Goal: Information Seeking & Learning: Learn about a topic

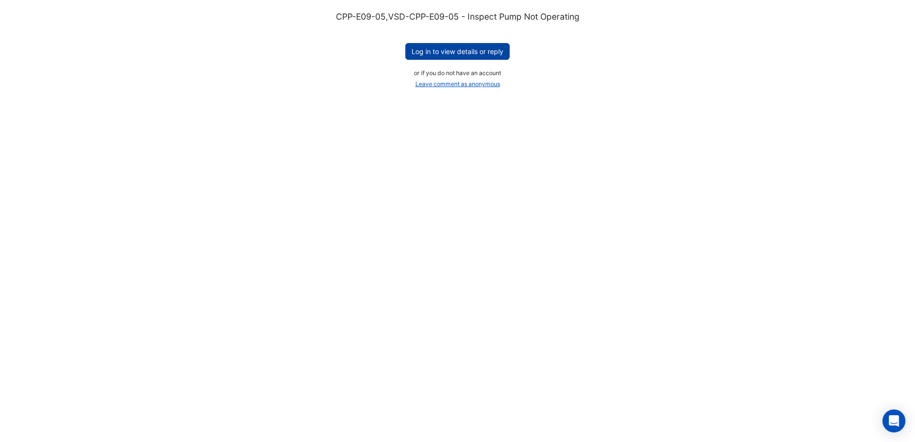
click at [436, 51] on button "Log in to view details or reply" at bounding box center [457, 51] width 104 height 17
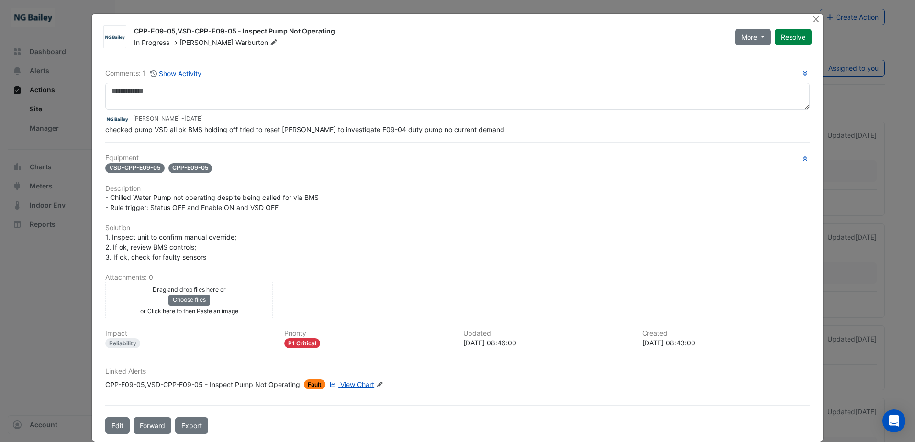
drag, startPoint x: 130, startPoint y: 30, endPoint x: 331, endPoint y: 28, distance: 201.0
click at [331, 28] on div "CPP-E09-05,VSD-CPP-E09-05 - Inspect Pump Not Operating" at bounding box center [429, 31] width 590 height 11
copy div "CPP-E09-05,VSD-CPP-E09-05 - Inspect Pump Not Operating"
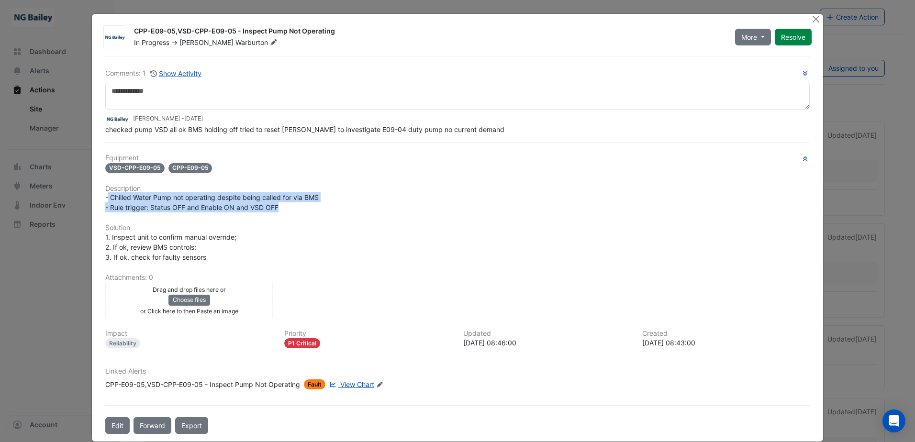
drag, startPoint x: 106, startPoint y: 197, endPoint x: 308, endPoint y: 206, distance: 202.2
click at [308, 206] on div "- Chilled Water Pump not operating despite being called for via BMS - Rule trig…" at bounding box center [457, 202] width 704 height 20
copy span "Chilled Water Pump not operating despite being called for via BMS - Rule trigge…"
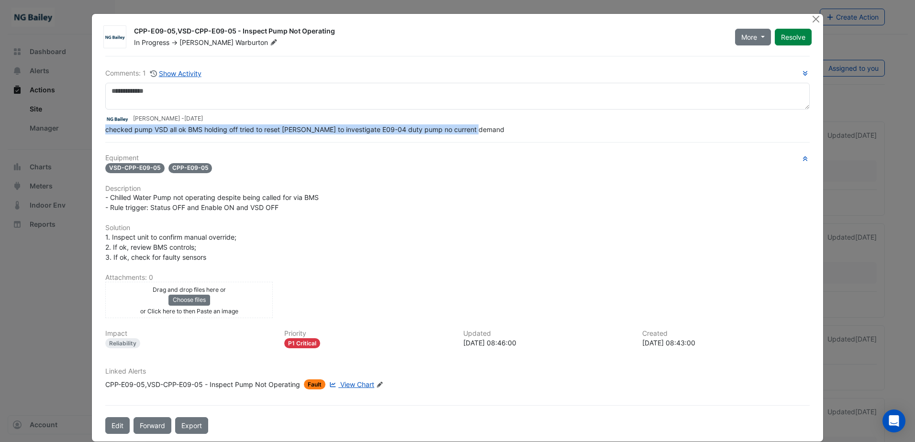
drag, startPoint x: 101, startPoint y: 129, endPoint x: 474, endPoint y: 131, distance: 372.8
click at [474, 131] on div "checked pump VSD all ok BMS holding off tried to reset Sauter to investigate E0…" at bounding box center [457, 129] width 704 height 10
copy span "checked pump VSD all ok BMS holding off tried to reset Sauter to investigate E0…"
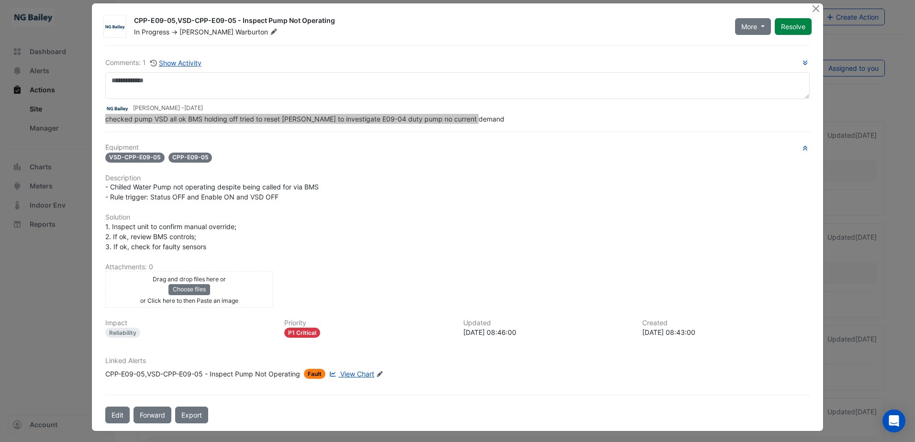
scroll to position [13, 0]
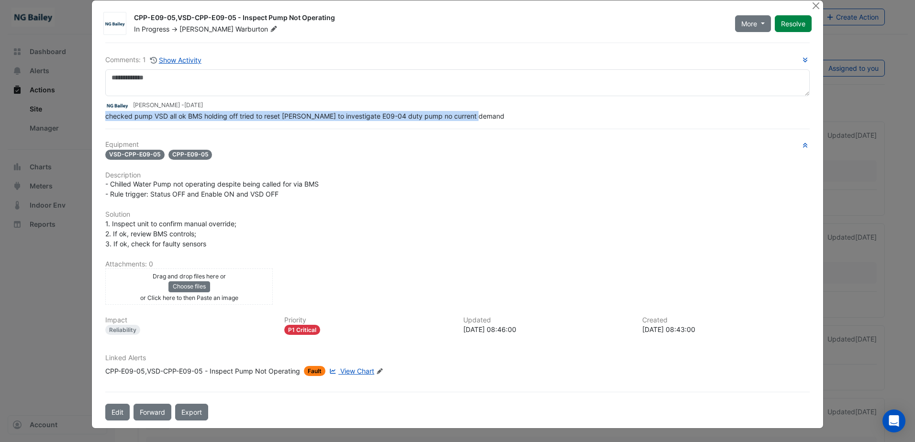
click at [362, 373] on span "View Chart" at bounding box center [357, 371] width 34 height 8
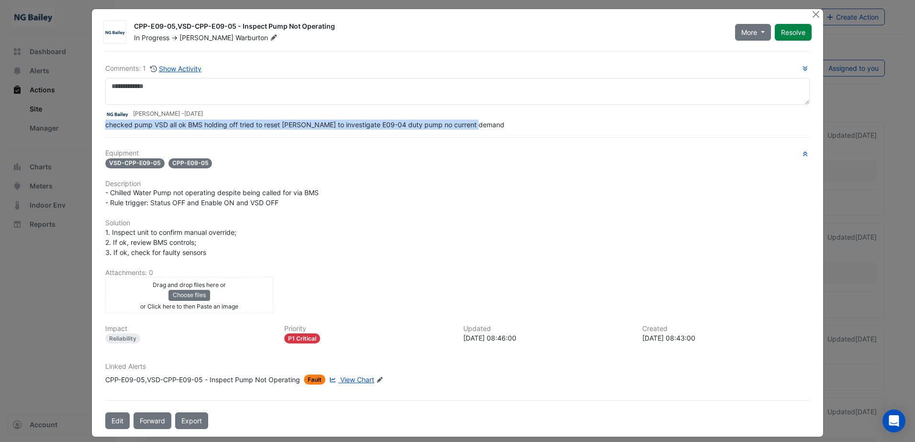
scroll to position [0, 0]
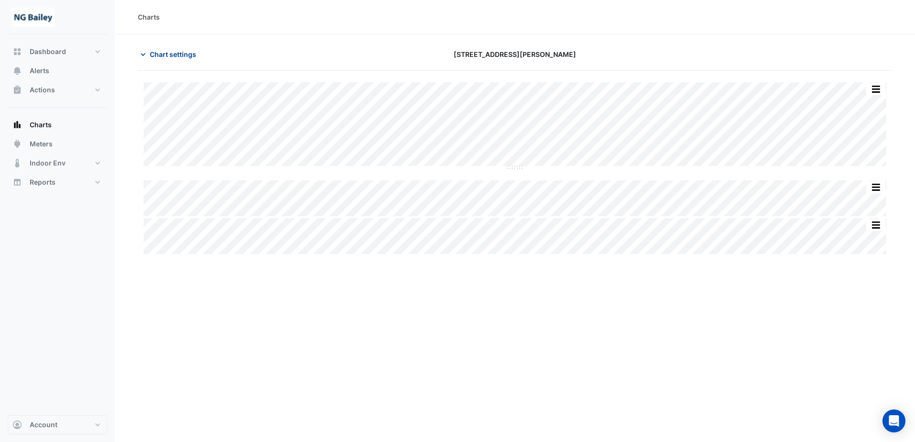
click at [145, 52] on icon "button" at bounding box center [143, 55] width 10 height 10
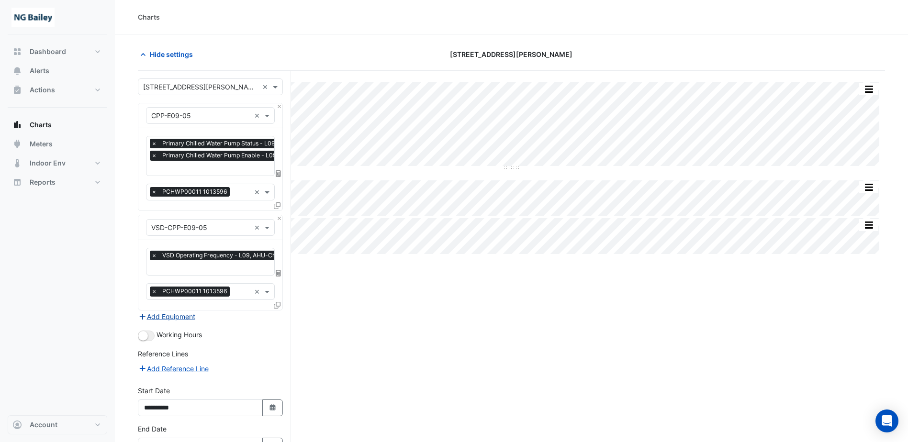
click at [172, 316] on button "Add Equipment" at bounding box center [167, 316] width 58 height 11
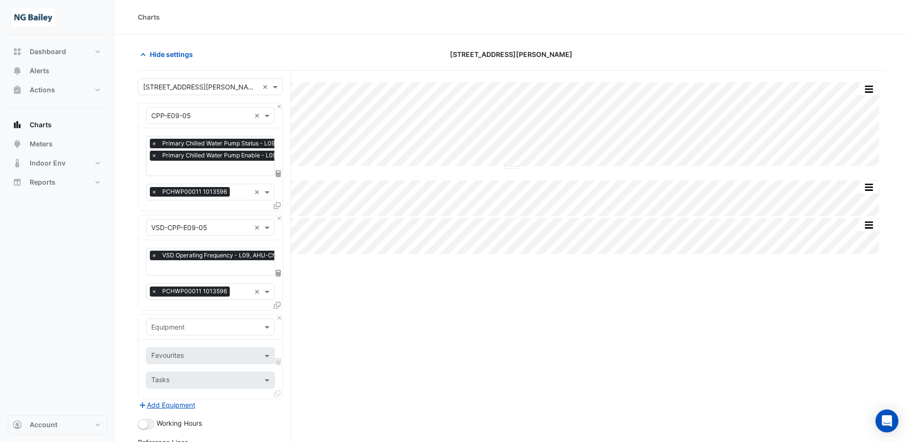
click at [175, 331] on div "Equipment" at bounding box center [210, 327] width 129 height 17
type input "*"
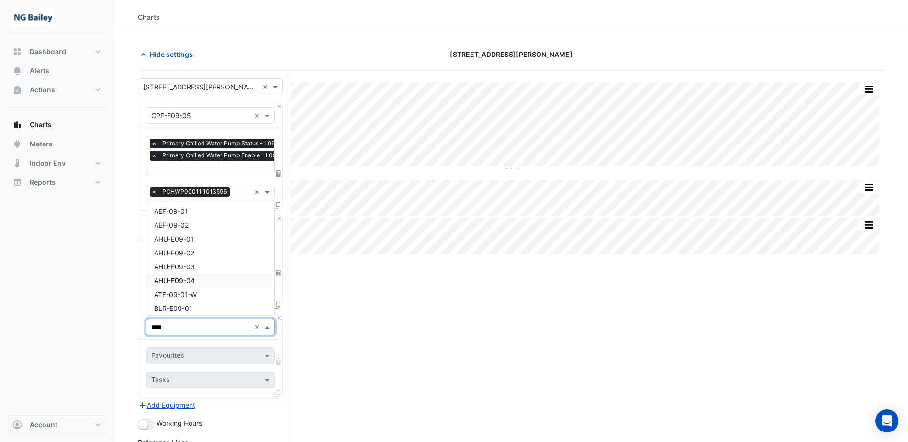
type input "*****"
click at [204, 262] on div "CPP-E09-04" at bounding box center [210, 263] width 128 height 14
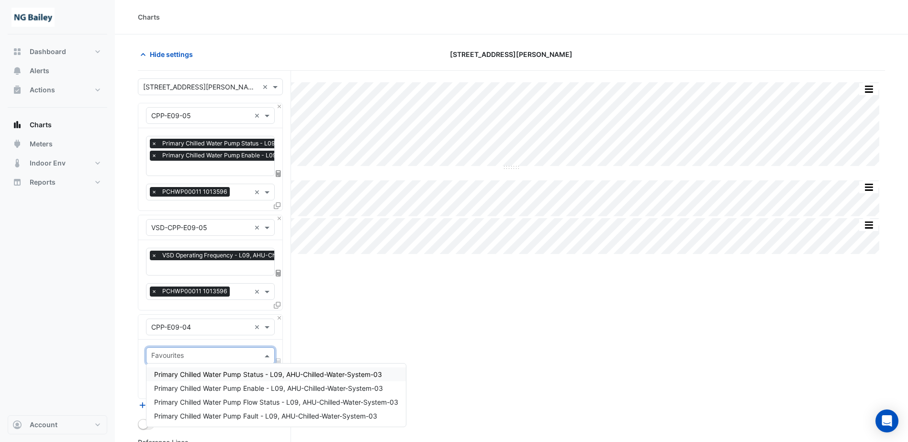
click at [196, 354] on input "text" at bounding box center [204, 357] width 107 height 10
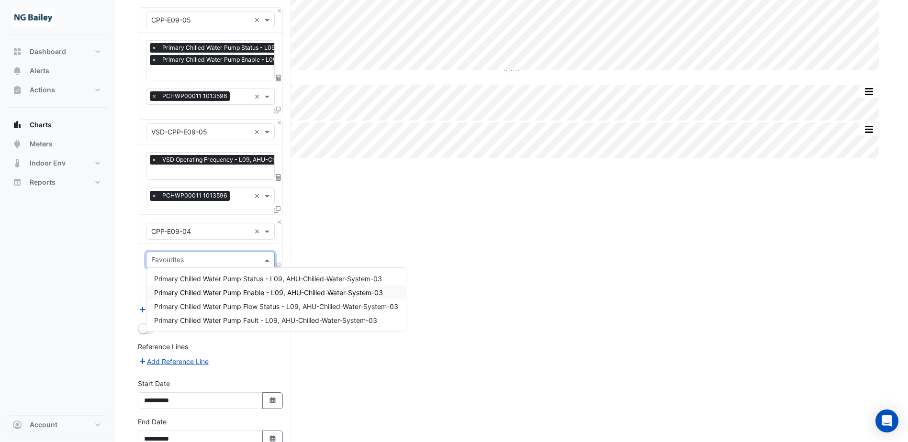
click at [235, 288] on div "Primary Chilled Water Pump Enable - L09, AHU-Chilled-Water-System-03" at bounding box center [275, 293] width 259 height 14
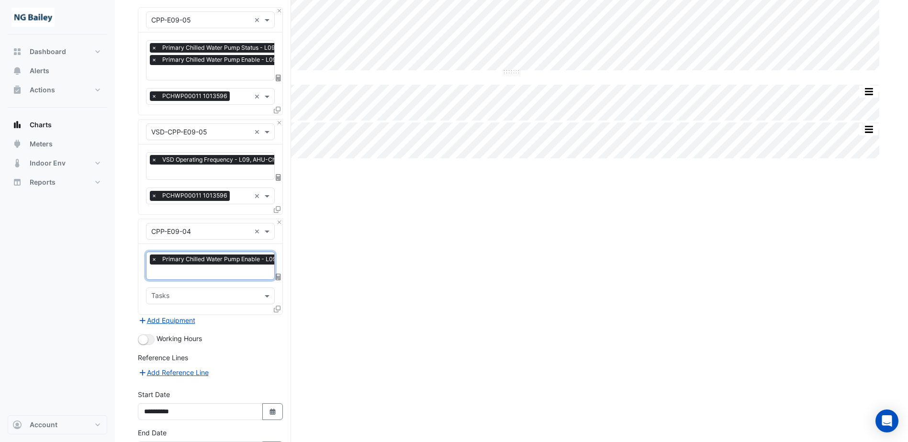
click at [235, 272] on input "text" at bounding box center [261, 273] width 220 height 10
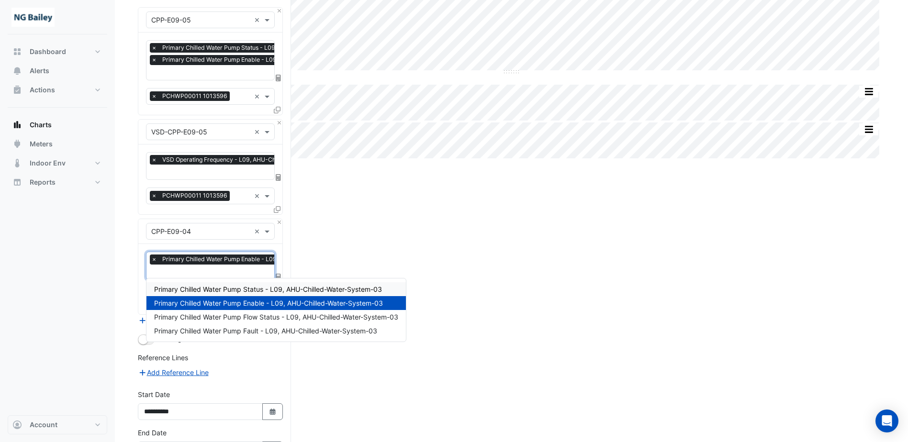
click at [237, 290] on span "Primary Chilled Water Pump Status - L09, AHU-Chilled-Water-System-03" at bounding box center [268, 289] width 228 height 8
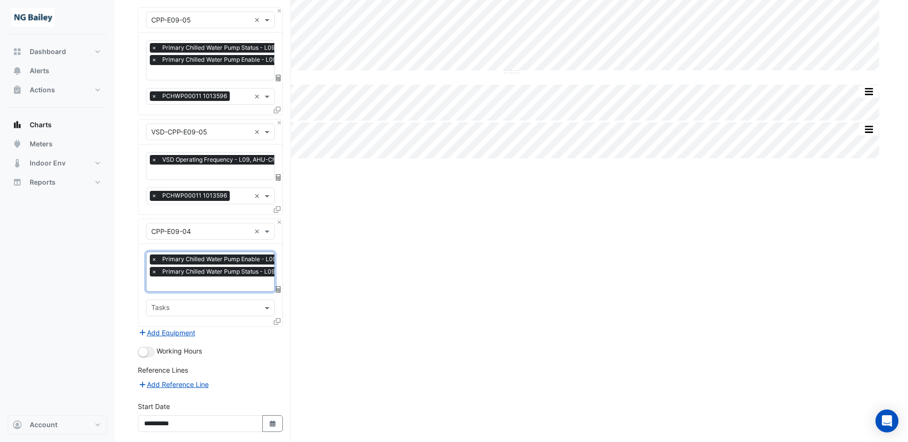
click at [237, 284] on input "text" at bounding box center [261, 285] width 220 height 10
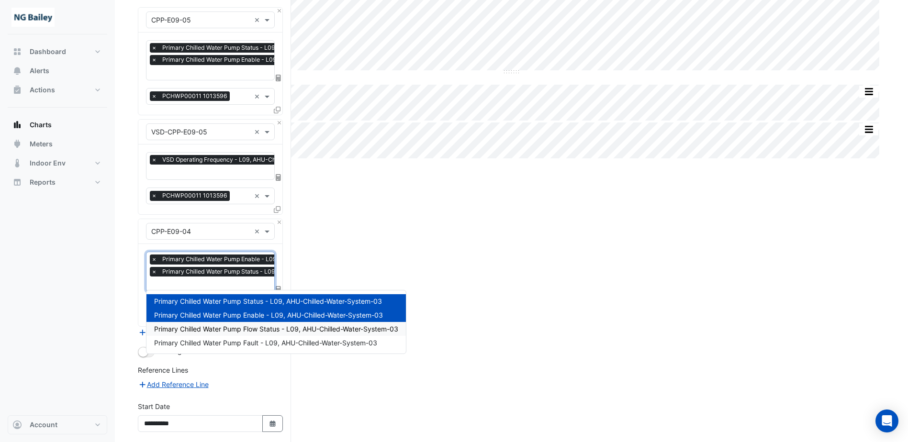
click at [241, 330] on span "Primary Chilled Water Pump Flow Status - L09, AHU-Chilled-Water-System-03" at bounding box center [276, 329] width 244 height 8
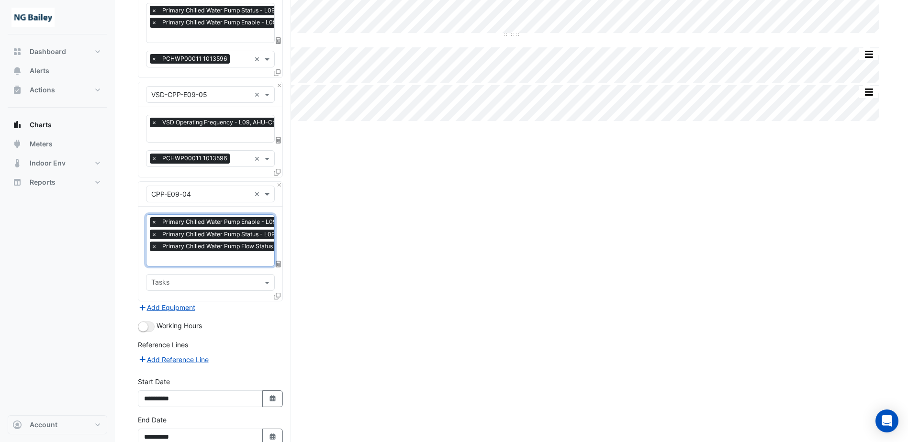
scroll to position [184, 0]
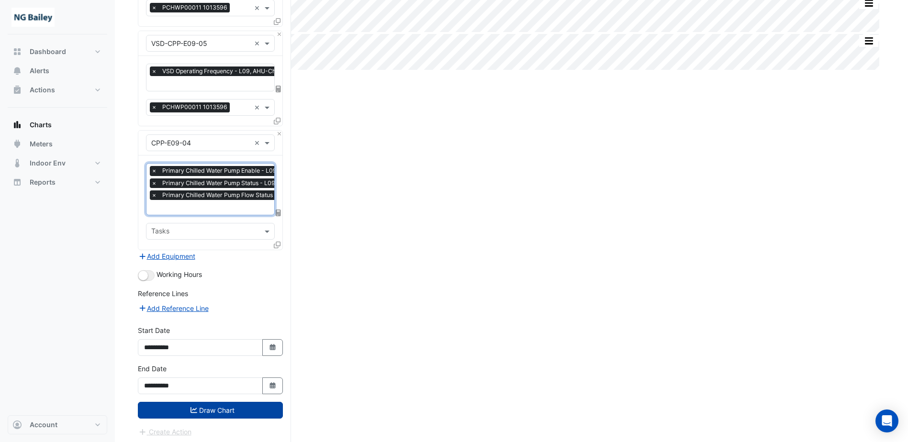
click at [184, 404] on button "Draw Chart" at bounding box center [210, 410] width 145 height 17
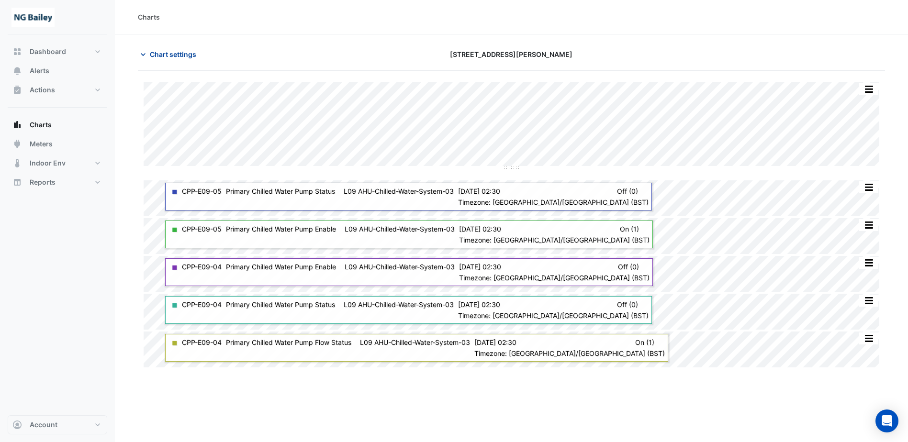
click at [142, 57] on icon "button" at bounding box center [143, 55] width 10 height 10
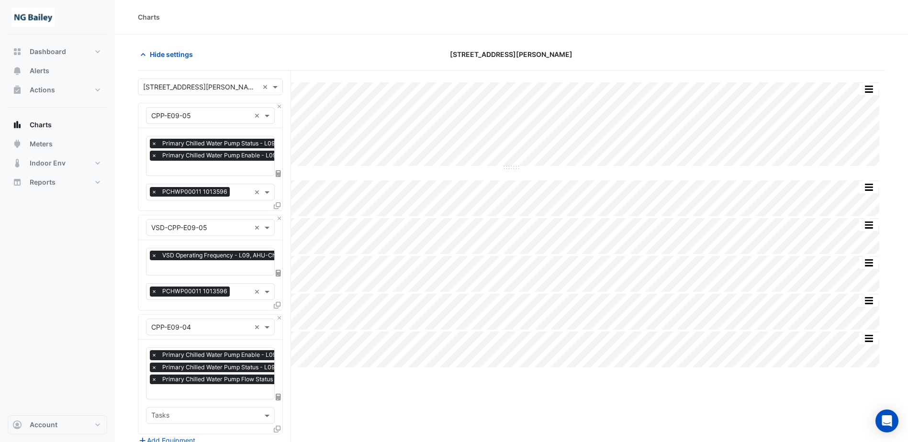
click at [649, 406] on div "Split by Equip Split All Split None Print Save as JPEG Save as PNG Pivot Data T…" at bounding box center [511, 350] width 747 height 558
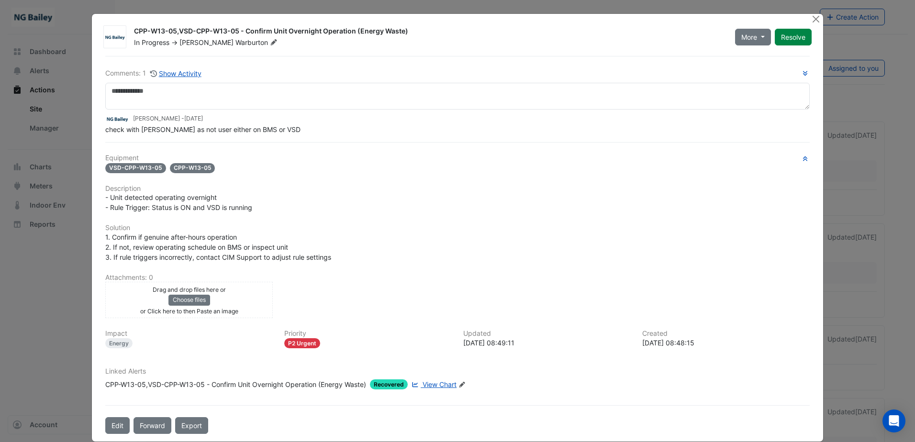
click at [105, 220] on div "Equipment VSD-CPP-W13-05 CPP-W13-05 Description - Unit detected operating overn…" at bounding box center [457, 275] width 704 height 243
